Goal: Task Accomplishment & Management: Manage account settings

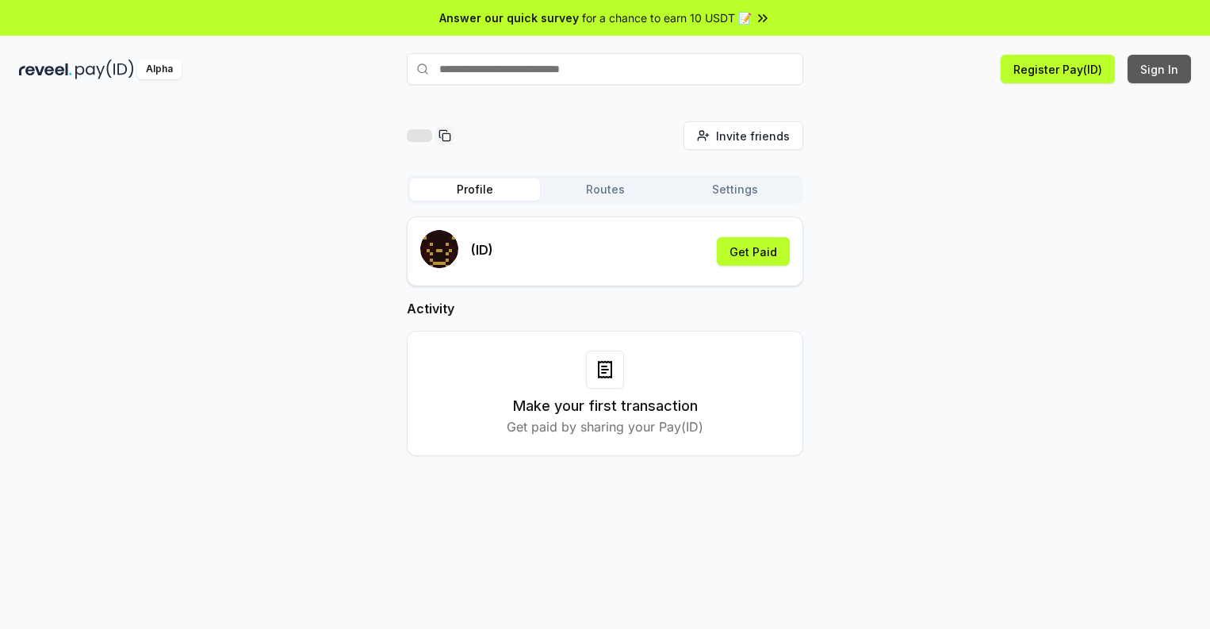
click at [1160, 69] on button "Sign In" at bounding box center [1158, 69] width 63 height 29
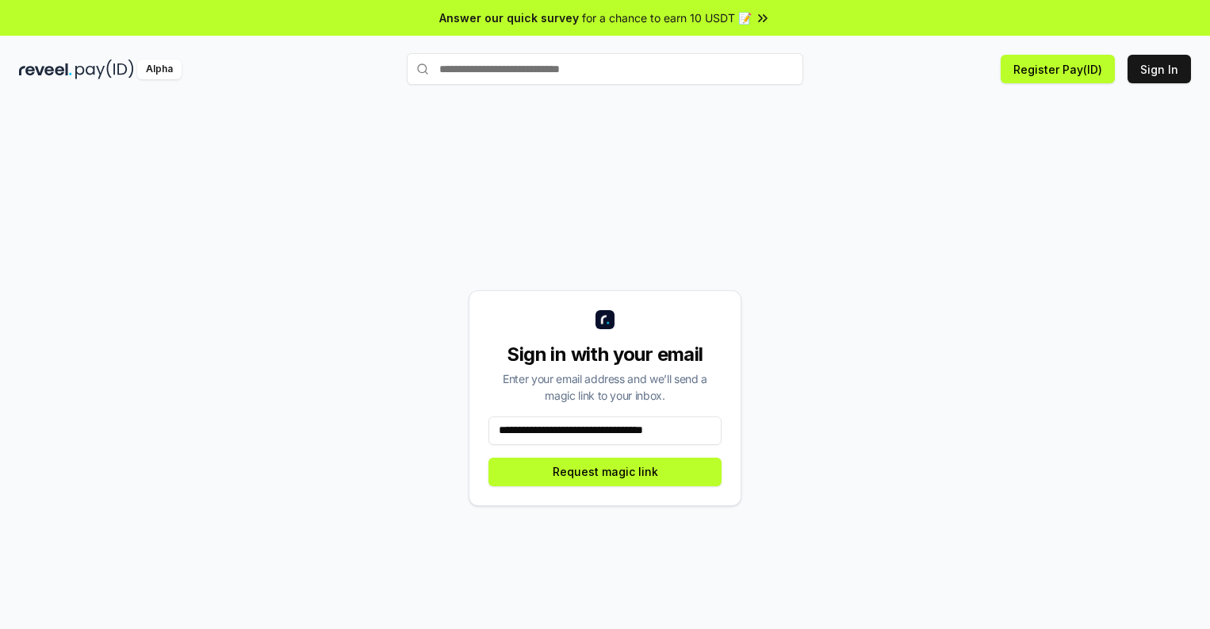
scroll to position [0, 6]
type input "**********"
click at [605, 471] on button "Request magic link" at bounding box center [604, 471] width 233 height 29
